Goal: Browse casually

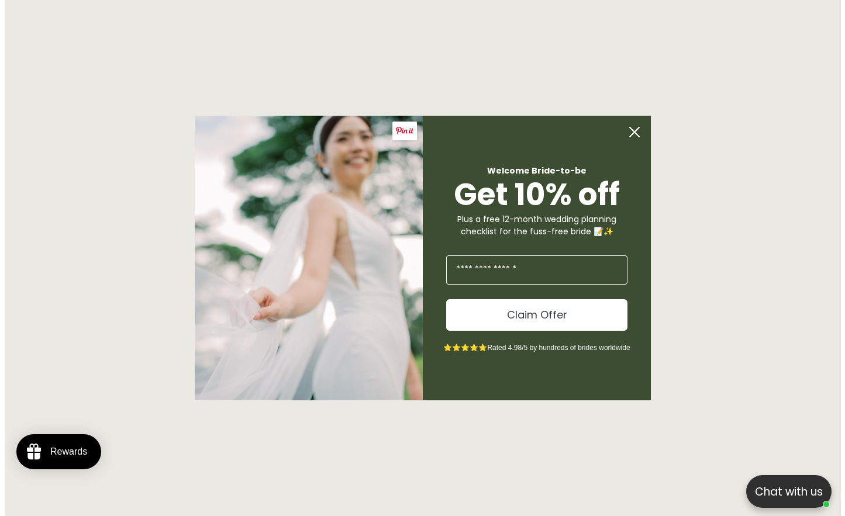
scroll to position [1823, 0]
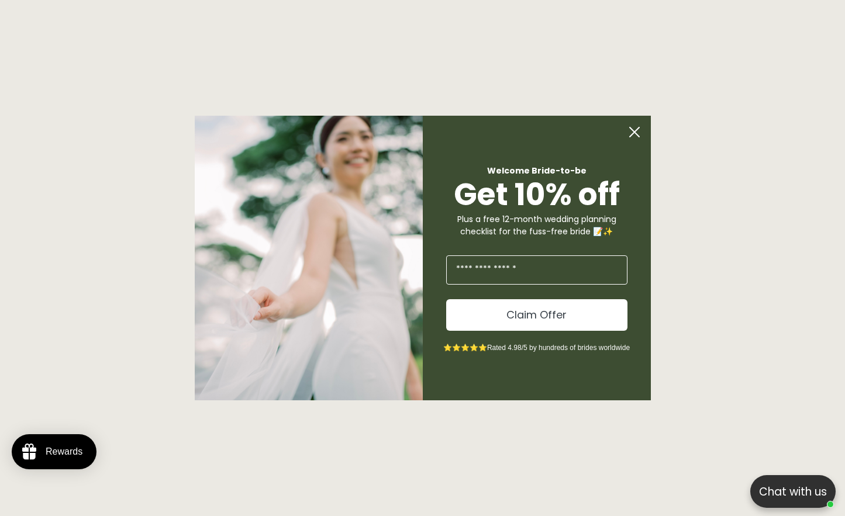
click at [634, 139] on circle "Close dialog" at bounding box center [634, 132] width 22 height 22
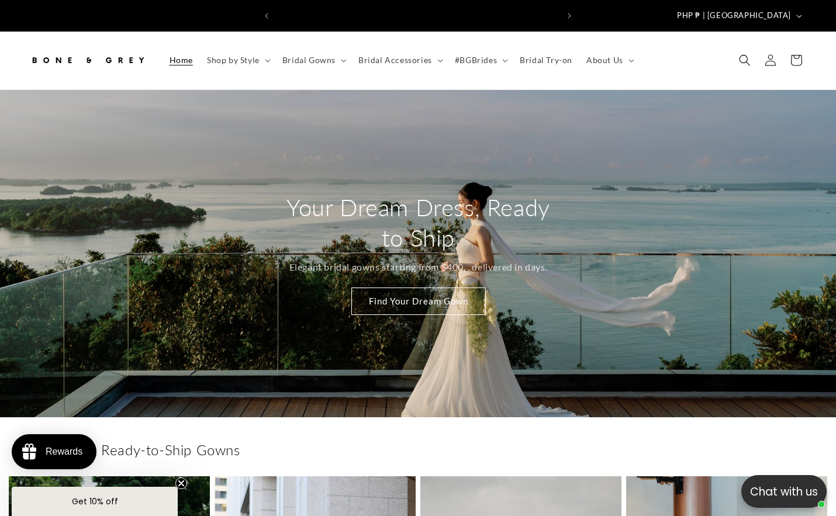
scroll to position [0, 563]
drag, startPoint x: 579, startPoint y: 321, endPoint x: 571, endPoint y: 321, distance: 8.8
click at [571, 321] on div "Your Dream Dress, Ready to Ship Elegant bridal gowns starting from $400, , deli…" at bounding box center [418, 253] width 836 height 327
drag, startPoint x: 611, startPoint y: 338, endPoint x: 605, endPoint y: 336, distance: 6.1
click at [605, 336] on div "Your Dream Dress, Ready to Ship Elegant bridal gowns starting from $400, , deli…" at bounding box center [418, 253] width 836 height 327
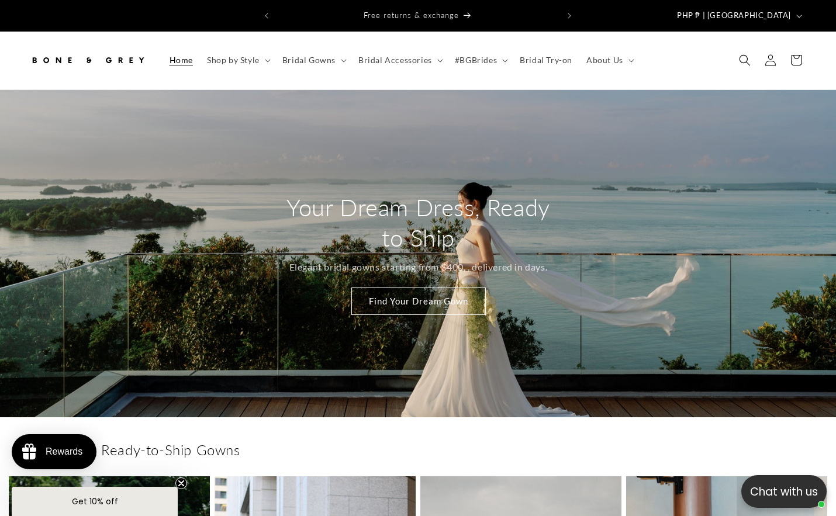
drag, startPoint x: 663, startPoint y: 314, endPoint x: 578, endPoint y: 303, distance: 85.5
click at [579, 303] on div "Your Dream Dress, Ready to Ship Elegant bridal gowns starting from $400, , deli…" at bounding box center [418, 253] width 836 height 327
drag, startPoint x: 592, startPoint y: 258, endPoint x: 507, endPoint y: 259, distance: 84.8
click at [507, 259] on div "Your Dream Dress, Ready to Ship Elegant bridal gowns starting from $400, , deli…" at bounding box center [418, 253] width 836 height 327
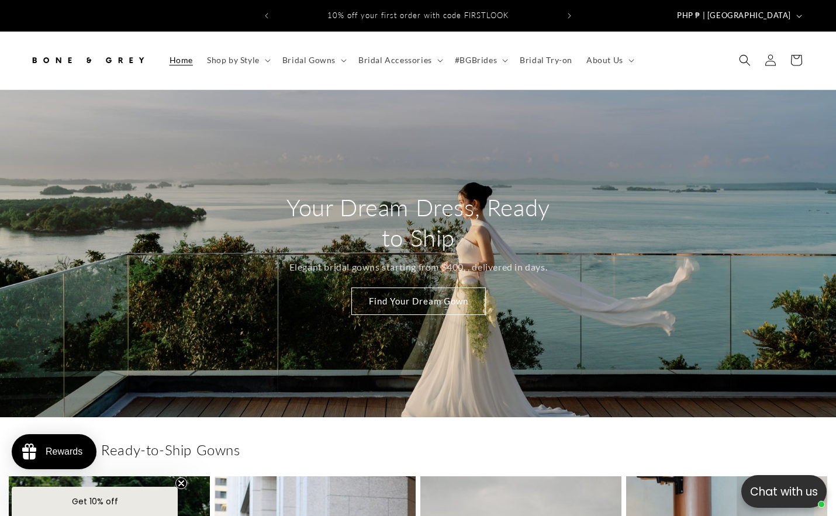
click at [599, 307] on div "Your Dream Dress, Ready to Ship Elegant bridal gowns starting from $400, , deli…" at bounding box center [418, 253] width 836 height 327
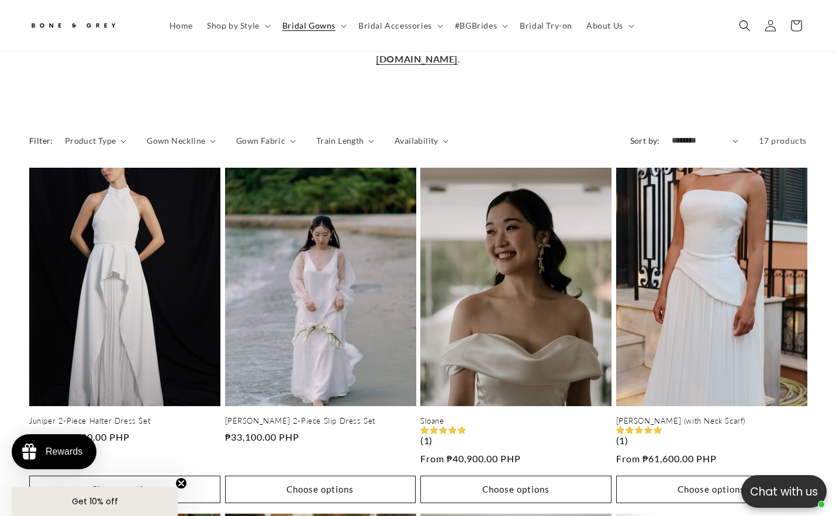
scroll to position [461, 0]
